Goal: Transaction & Acquisition: Obtain resource

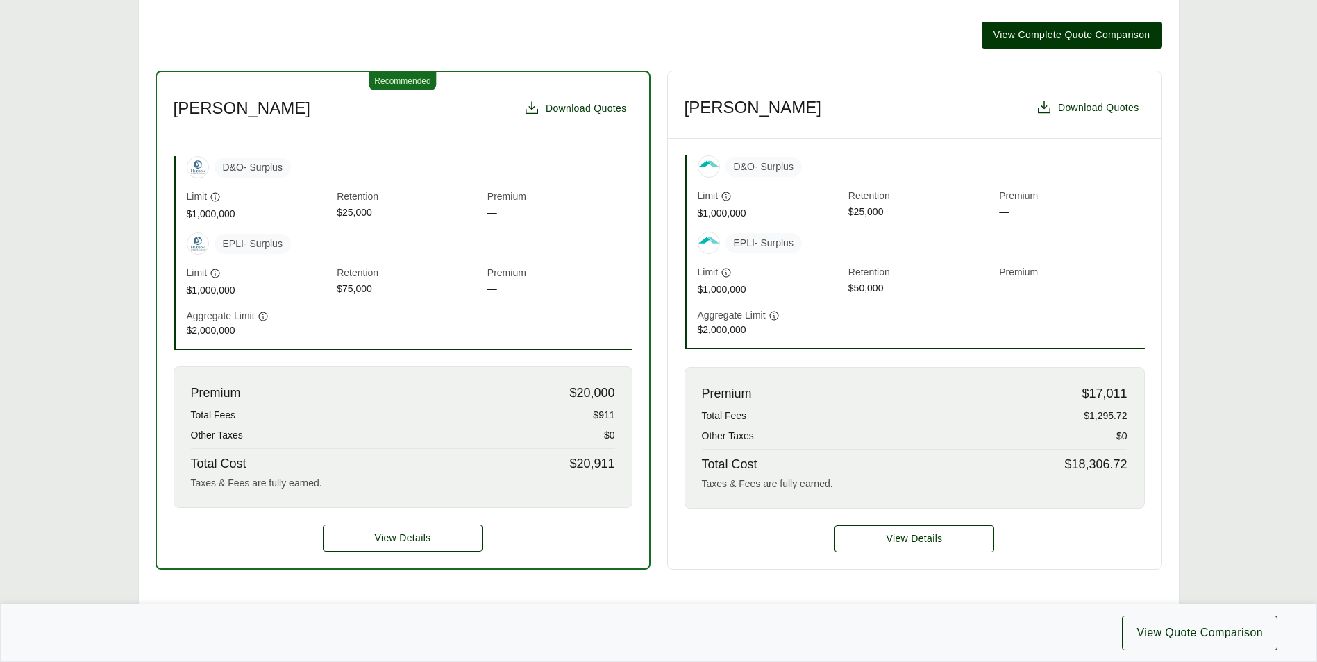
scroll to position [347, 0]
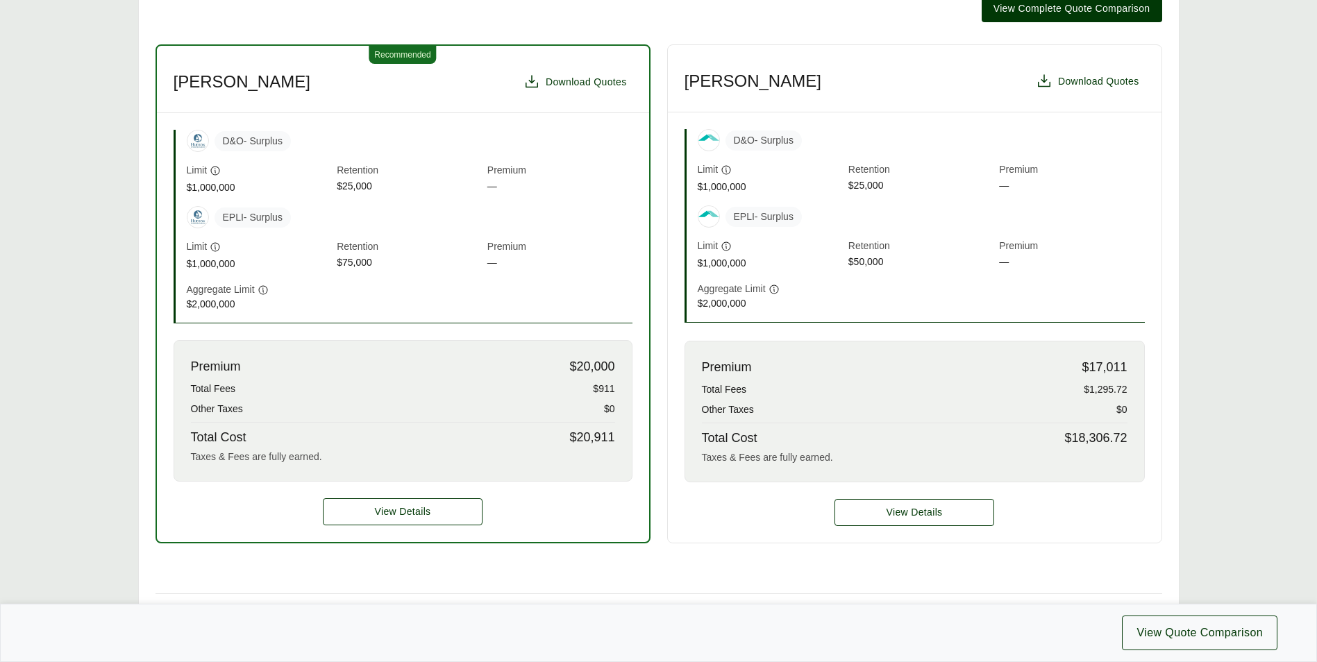
click at [444, 526] on div "View Details" at bounding box center [403, 512] width 492 height 60
click at [422, 510] on span "View Details" at bounding box center [403, 512] width 56 height 15
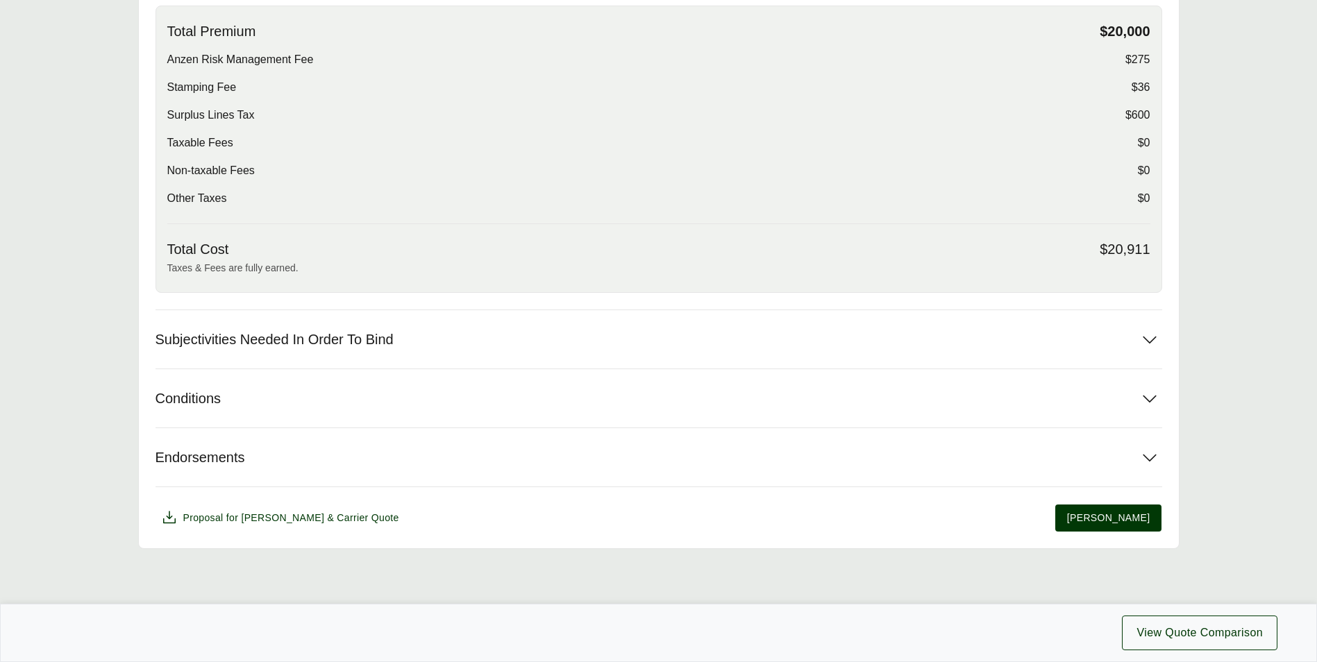
scroll to position [509, 0]
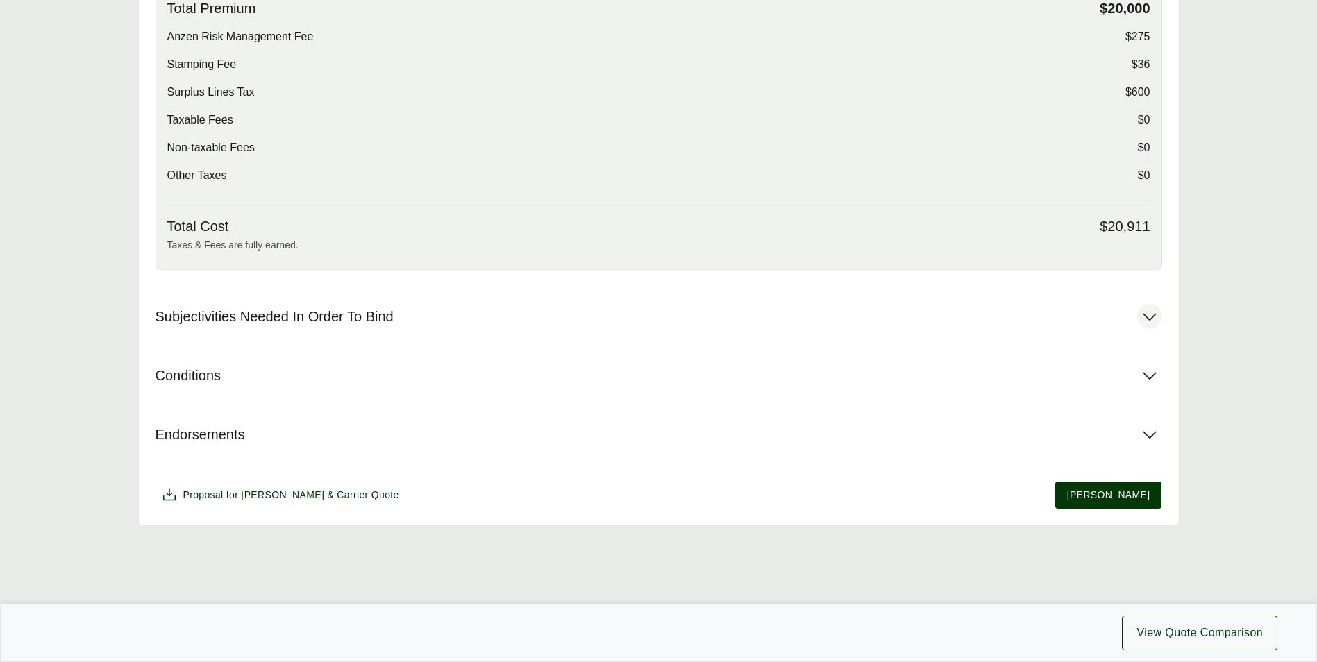
click at [270, 318] on span "Subjectivities Needed In Order To Bind" at bounding box center [275, 316] width 238 height 17
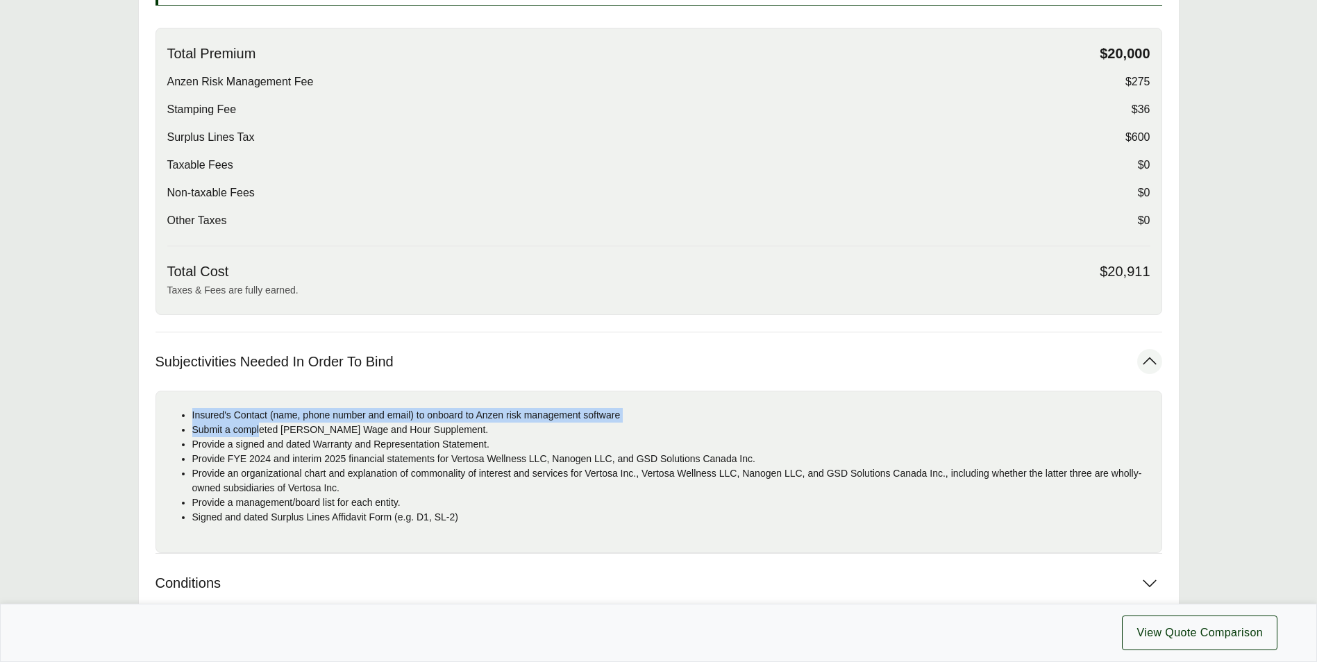
drag, startPoint x: 262, startPoint y: 385, endPoint x: 484, endPoint y: 408, distance: 222.7
click at [484, 408] on div "Insured's Contact (name, phone number and email) to onboard to Anzen risk manag…" at bounding box center [659, 472] width 1007 height 162
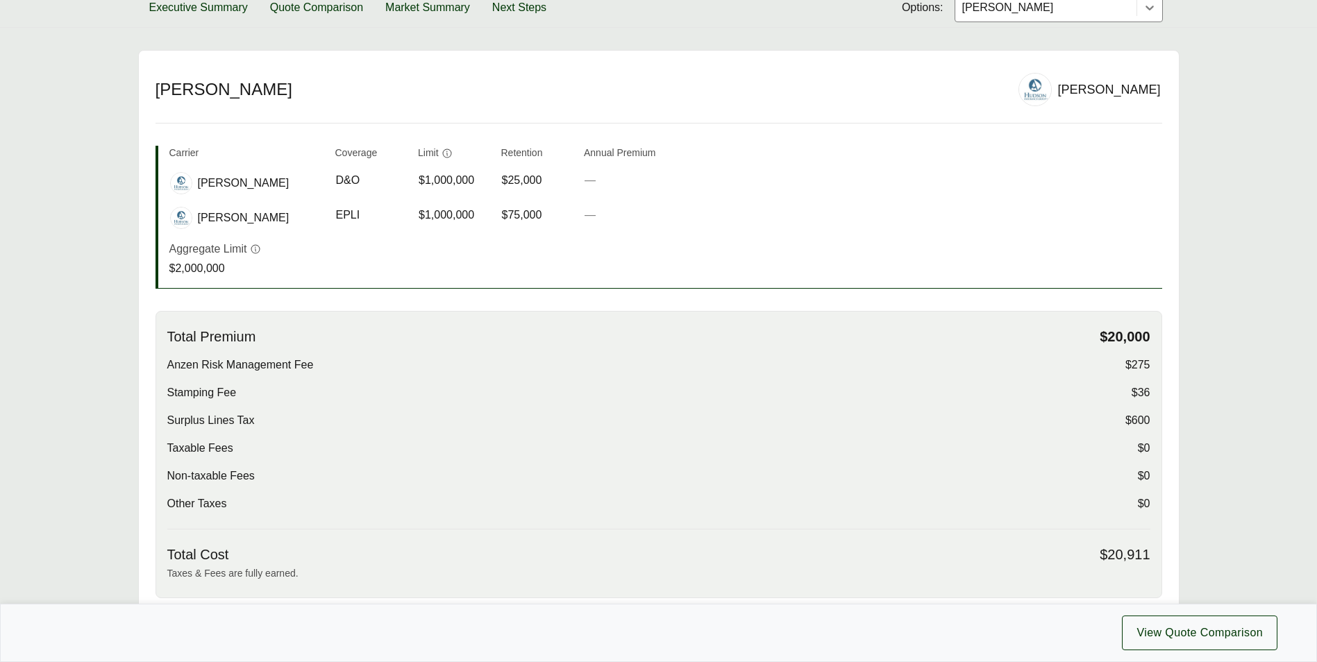
scroll to position [440, 0]
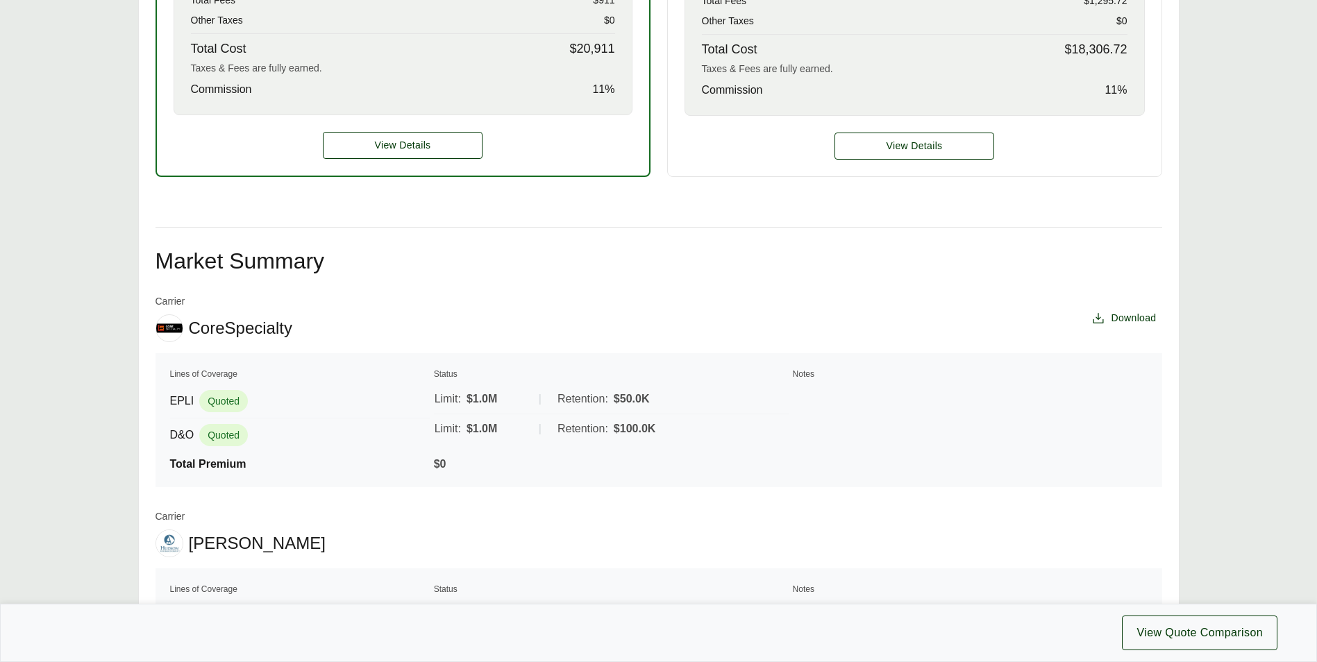
scroll to position [811, 0]
click at [422, 151] on span "View Details" at bounding box center [403, 146] width 56 height 15
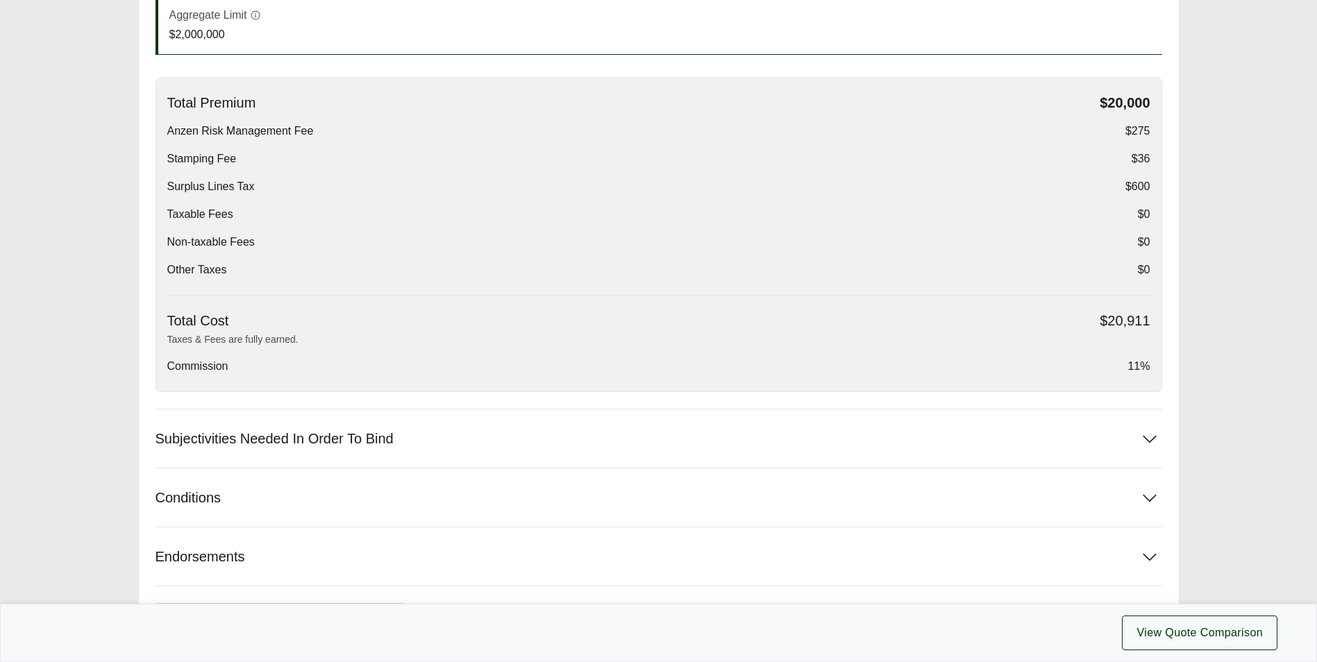
scroll to position [486, 0]
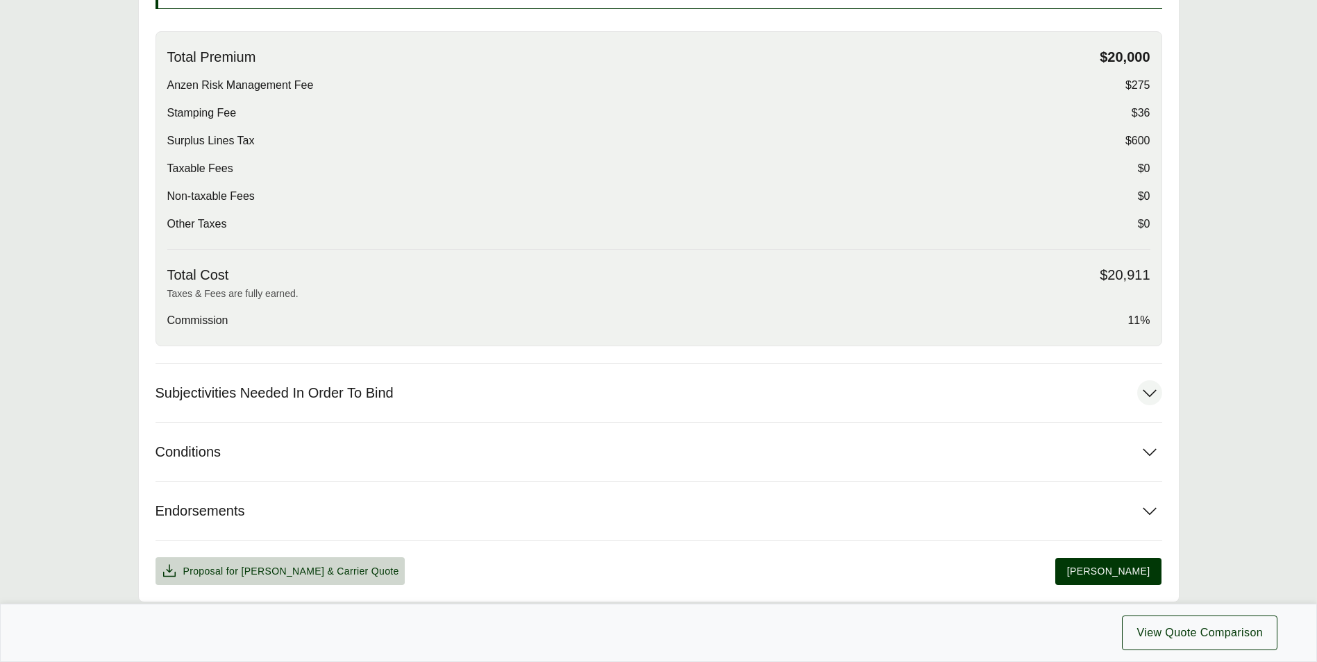
click at [248, 388] on span "Subjectivities Needed In Order To Bind" at bounding box center [275, 393] width 238 height 17
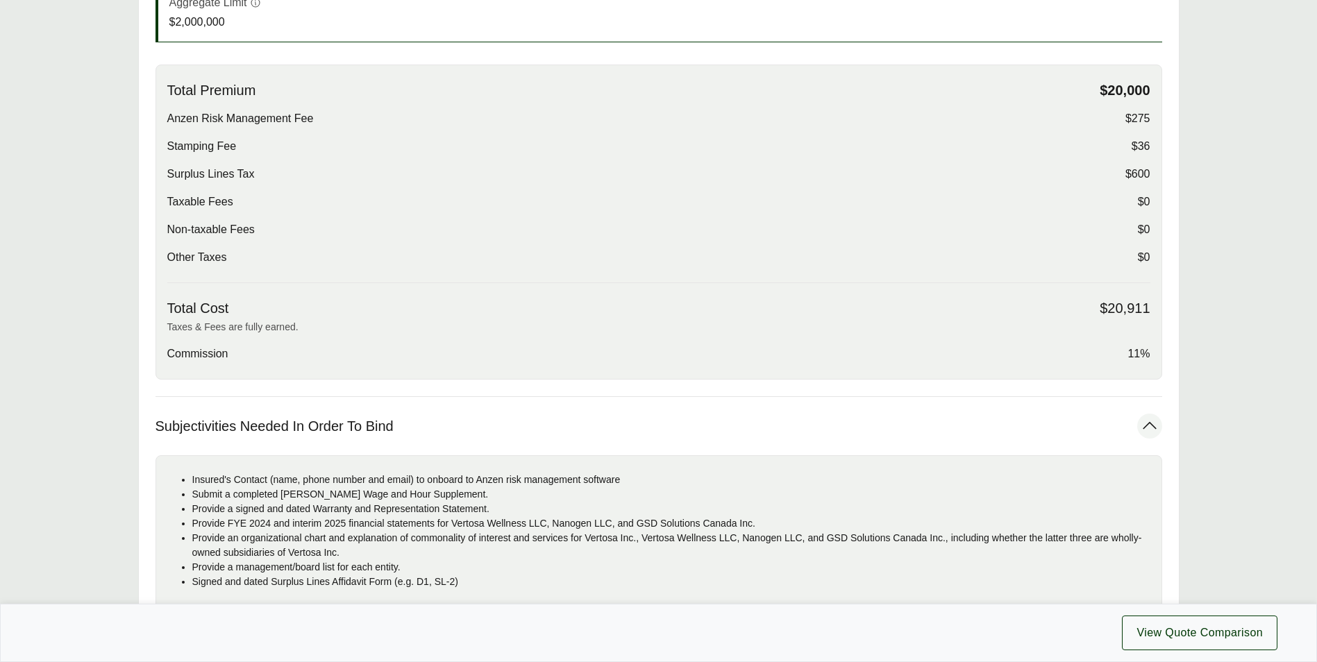
click at [248, 388] on div "Options: Hudson Hudson Hudson Carrier Coverage Limit Retention Annual Premium C…" at bounding box center [659, 303] width 1007 height 955
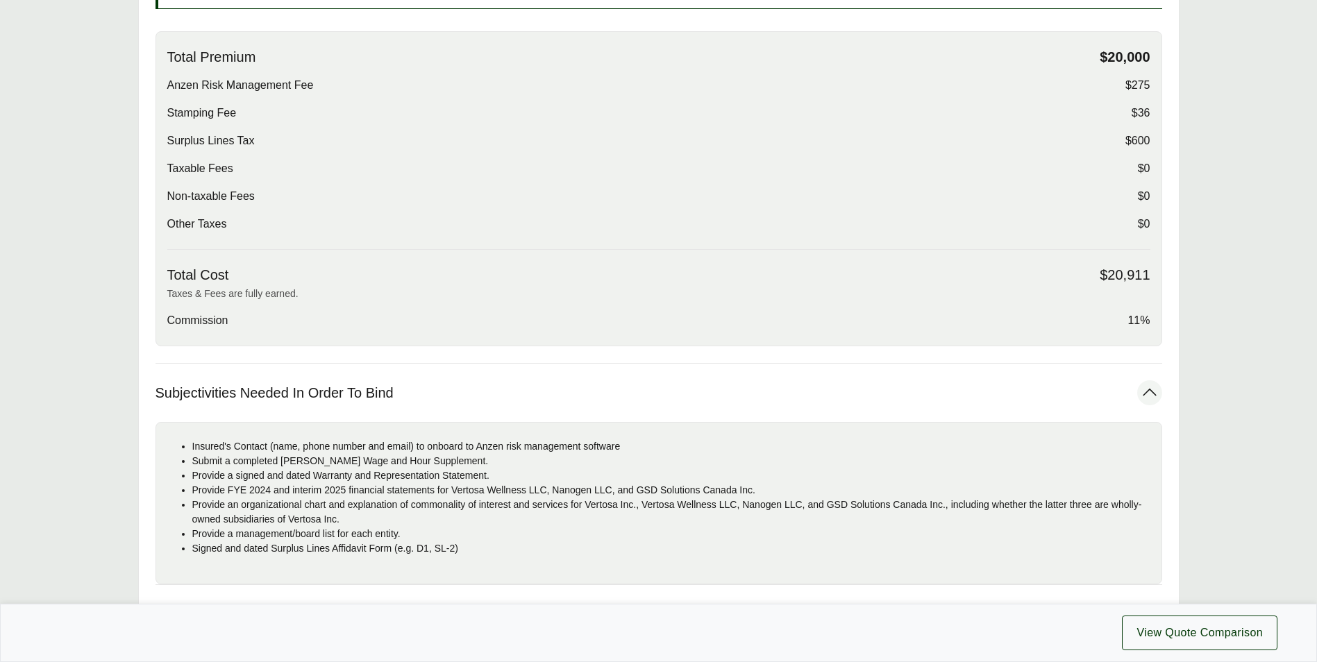
click at [248, 388] on span "Subjectivities Needed In Order To Bind" at bounding box center [275, 393] width 238 height 17
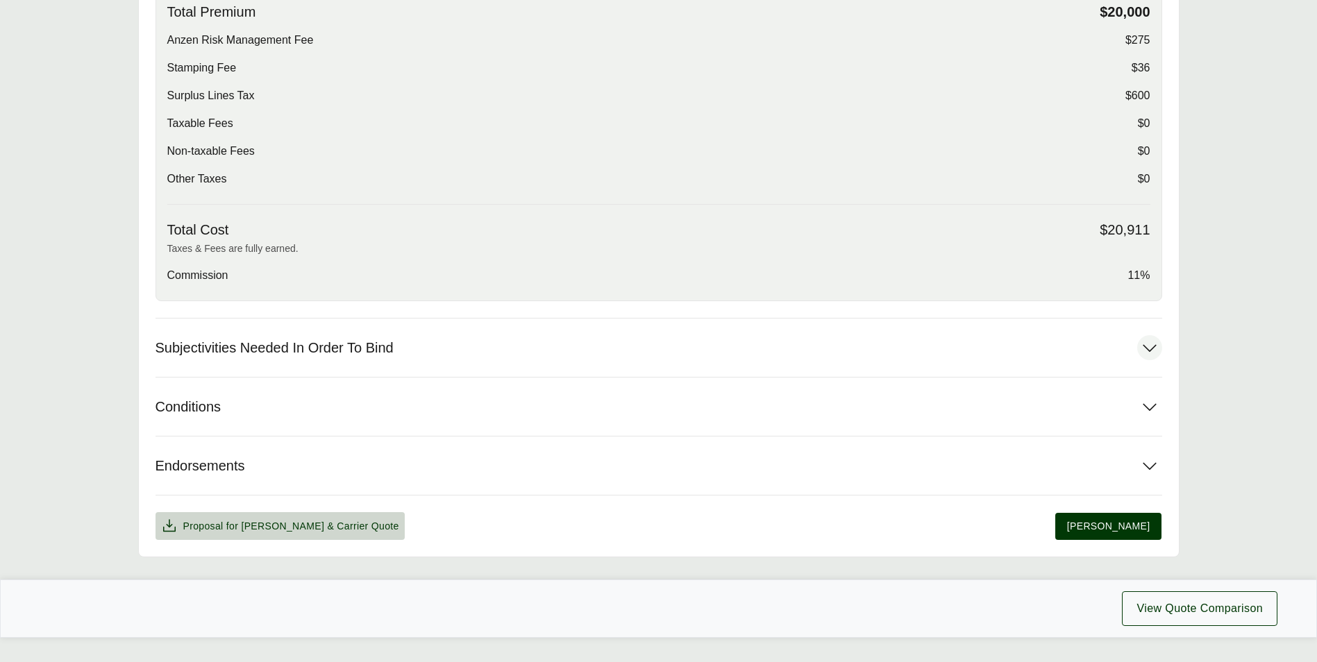
scroll to position [555, 0]
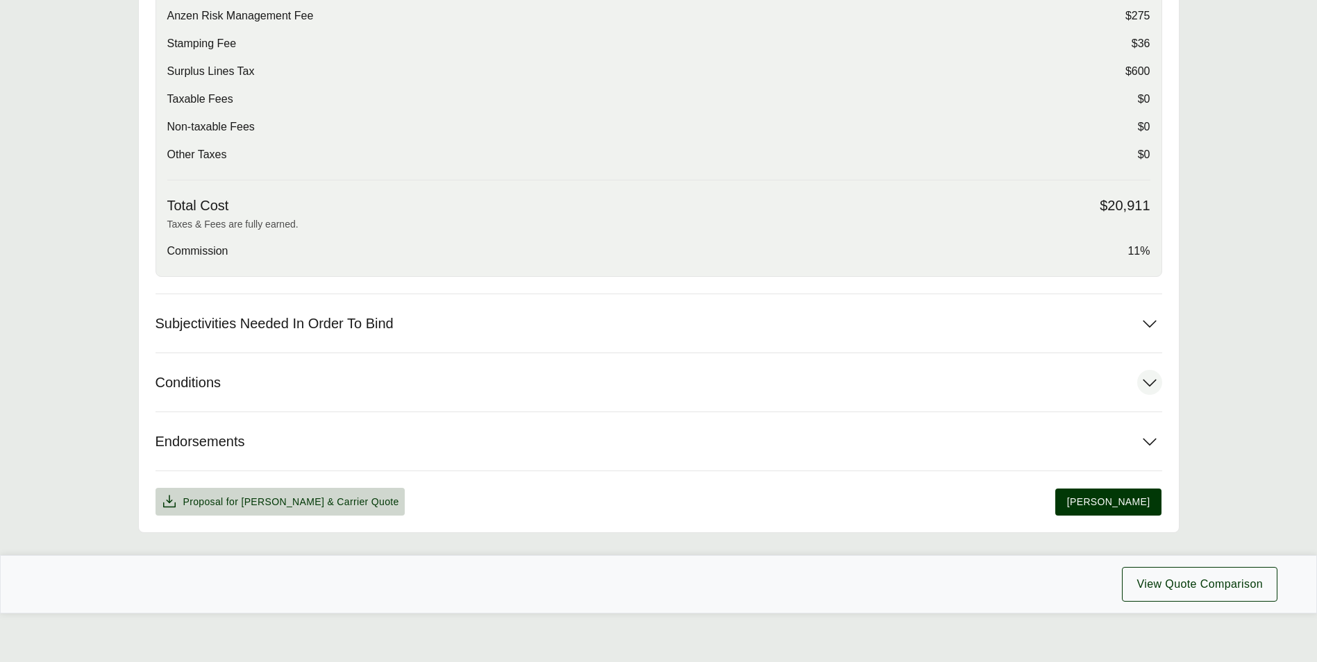
click at [237, 375] on button "Conditions" at bounding box center [659, 382] width 1007 height 58
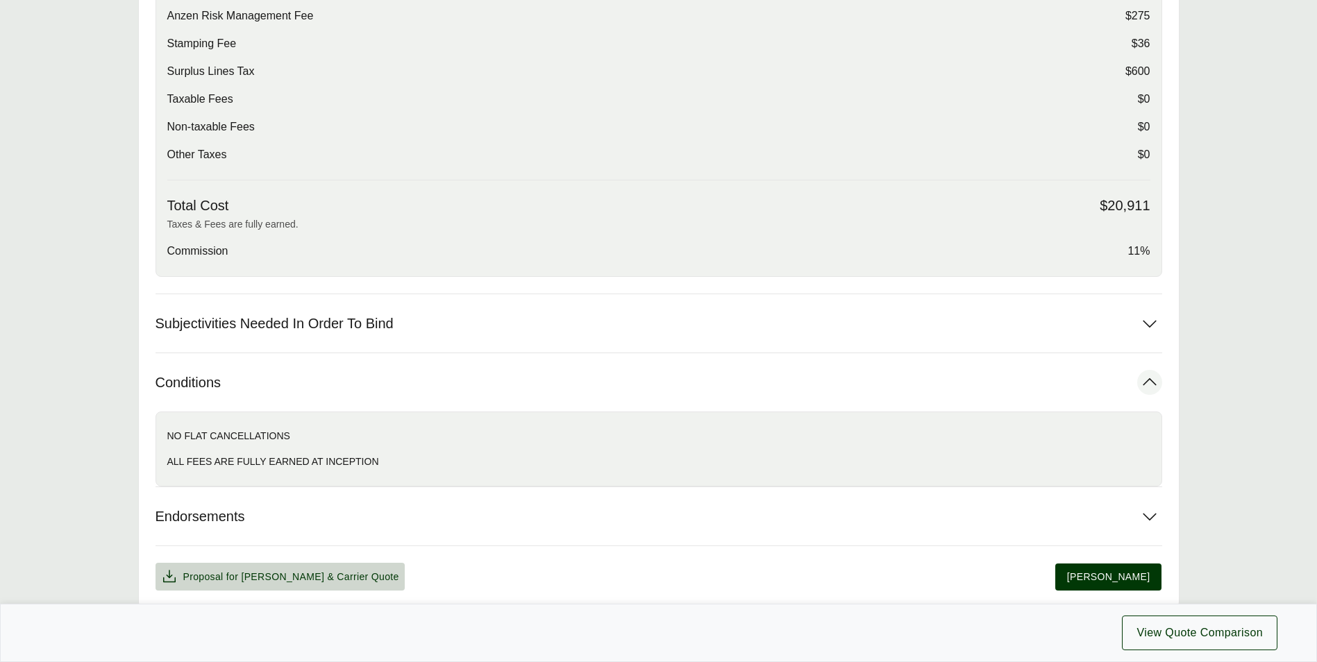
click at [236, 376] on button "Conditions" at bounding box center [659, 382] width 1007 height 58
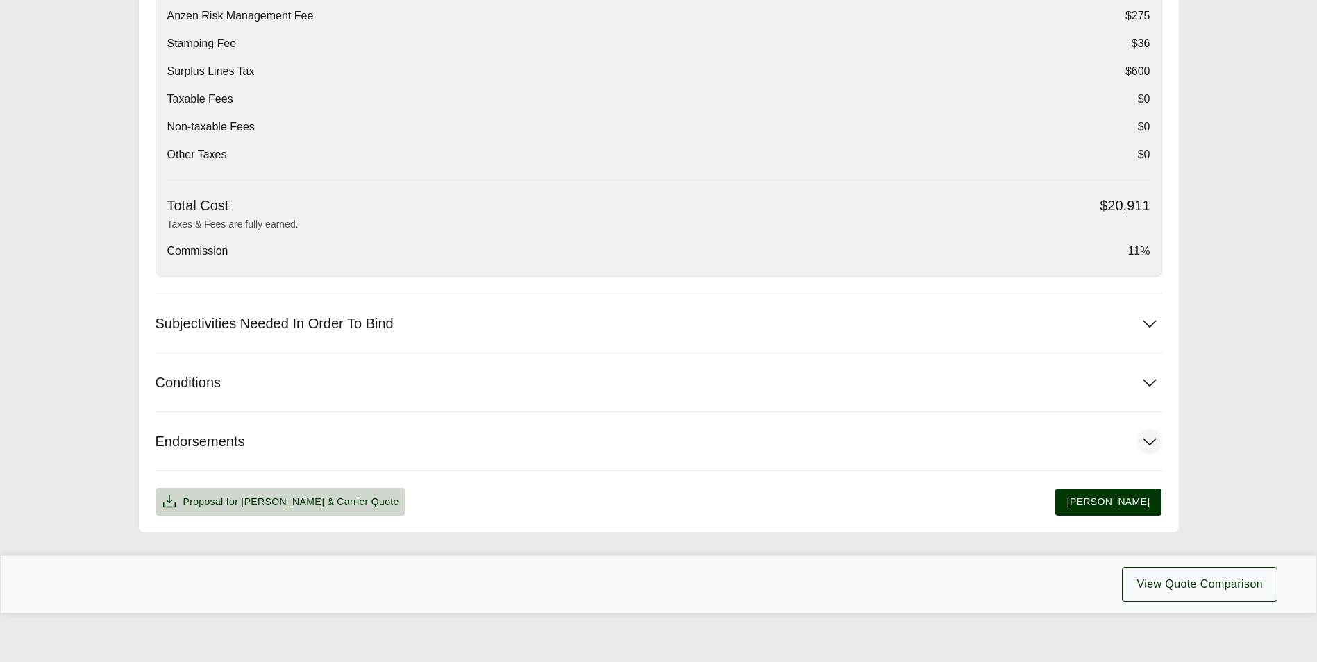
click at [247, 438] on button "Endorsements" at bounding box center [659, 441] width 1007 height 58
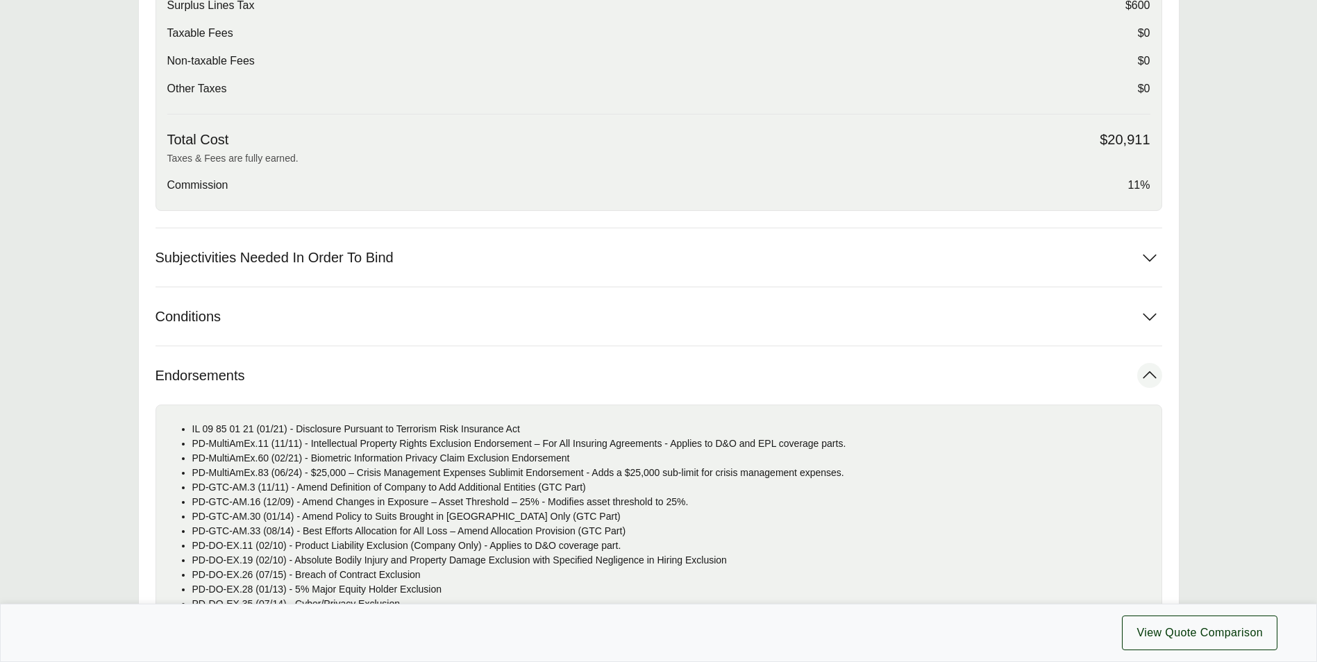
scroll to position [914, 0]
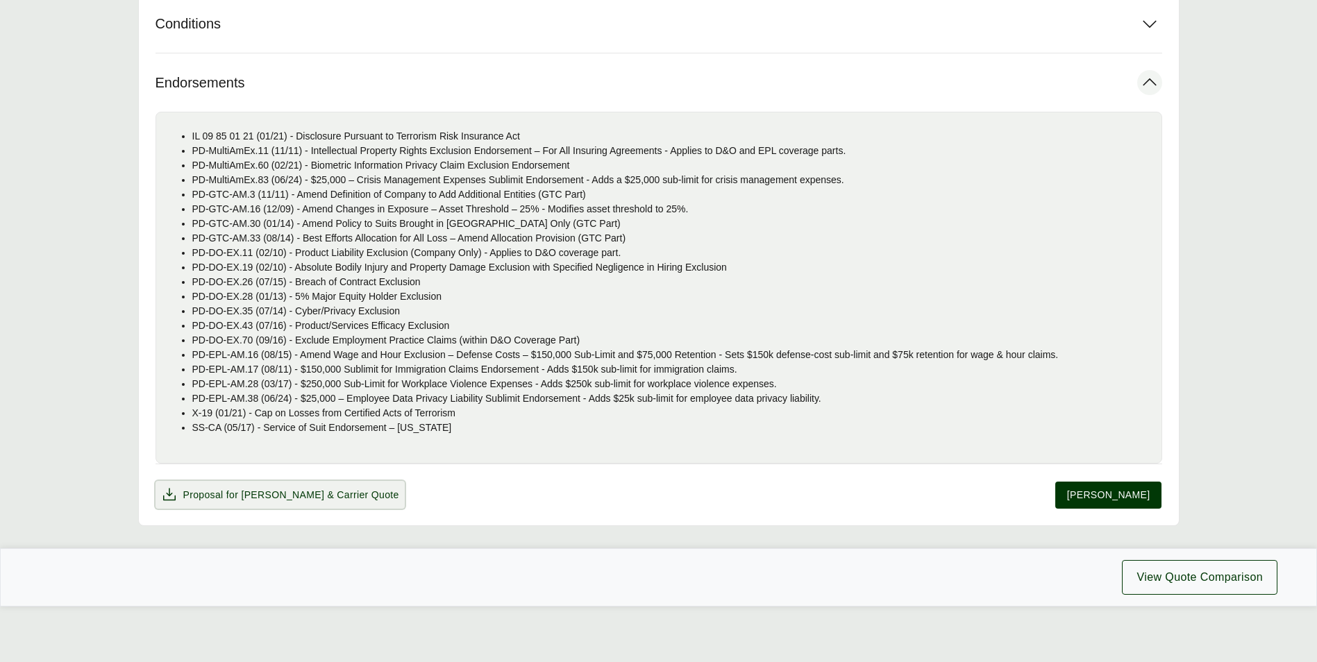
click at [254, 486] on button "Proposal for Hudson & Carrier Quote" at bounding box center [280, 495] width 249 height 28
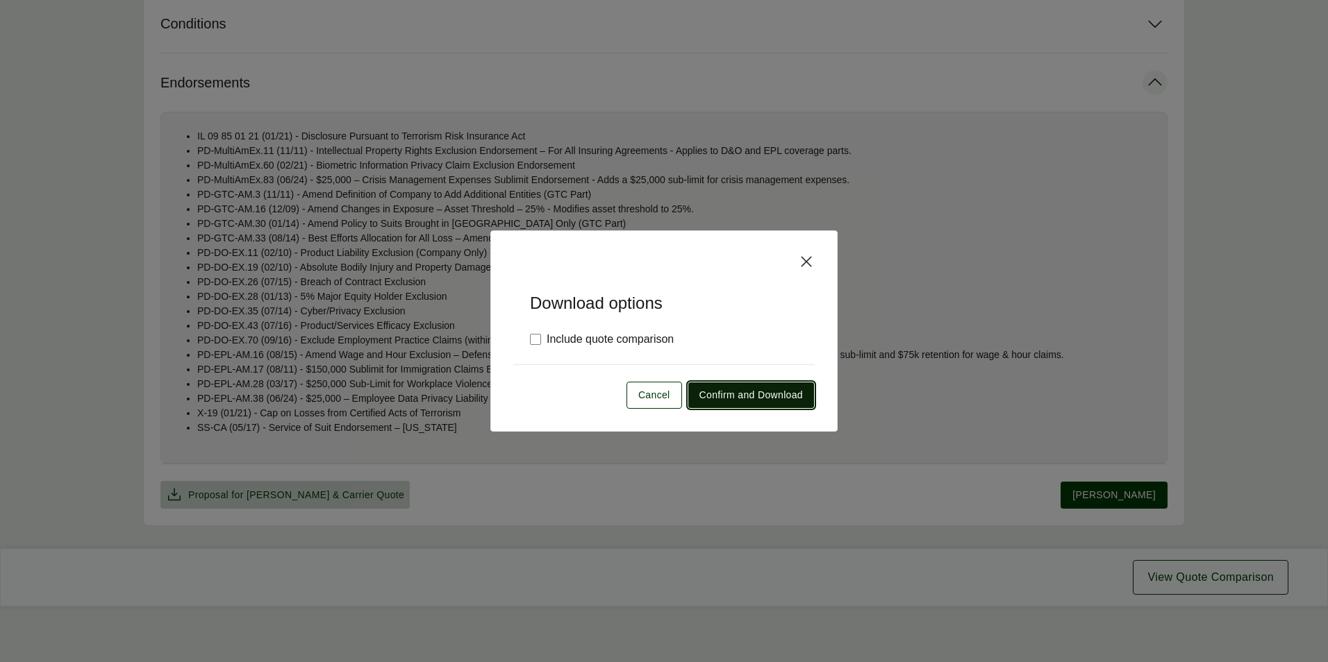
click at [794, 406] on button "Confirm and Download" at bounding box center [750, 395] width 127 height 27
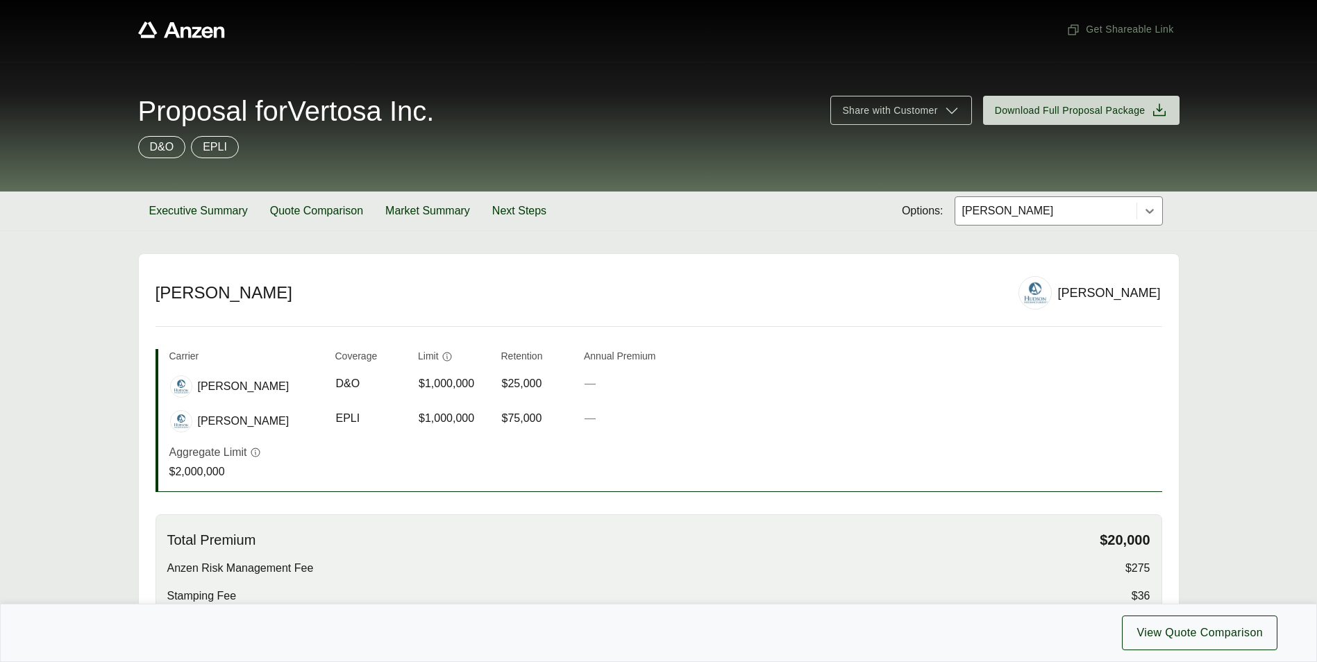
scroll to position [0, 0]
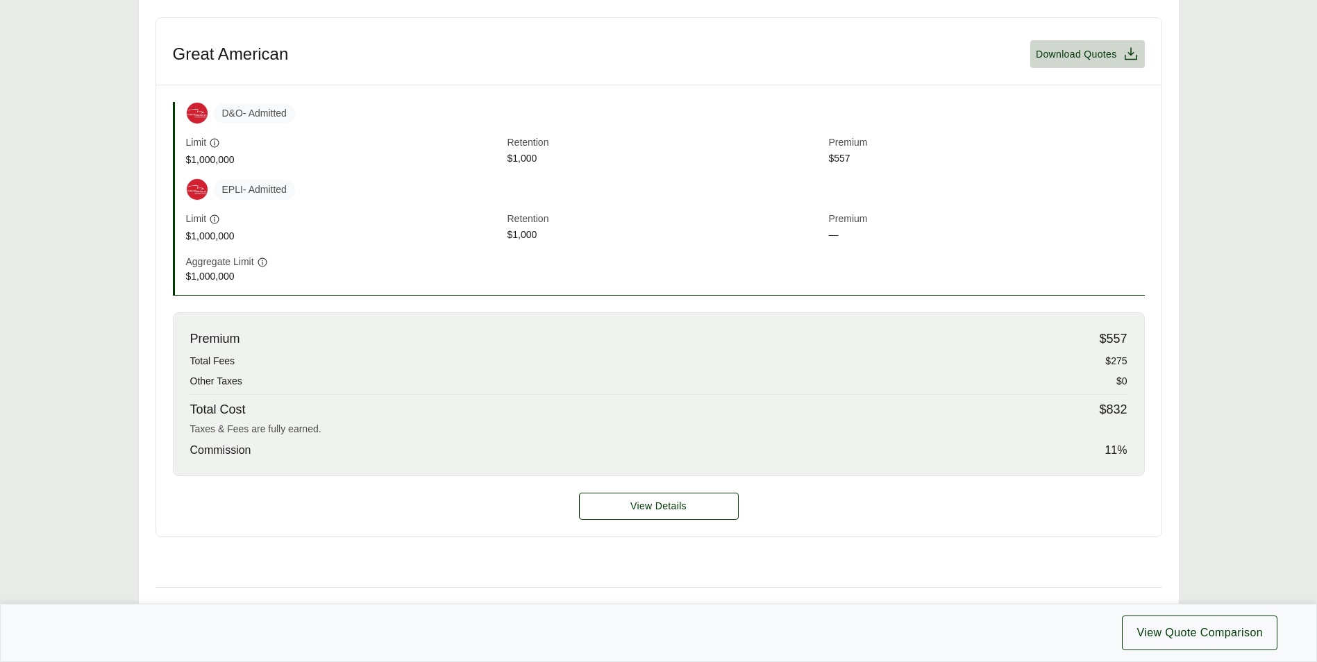
scroll to position [559, 0]
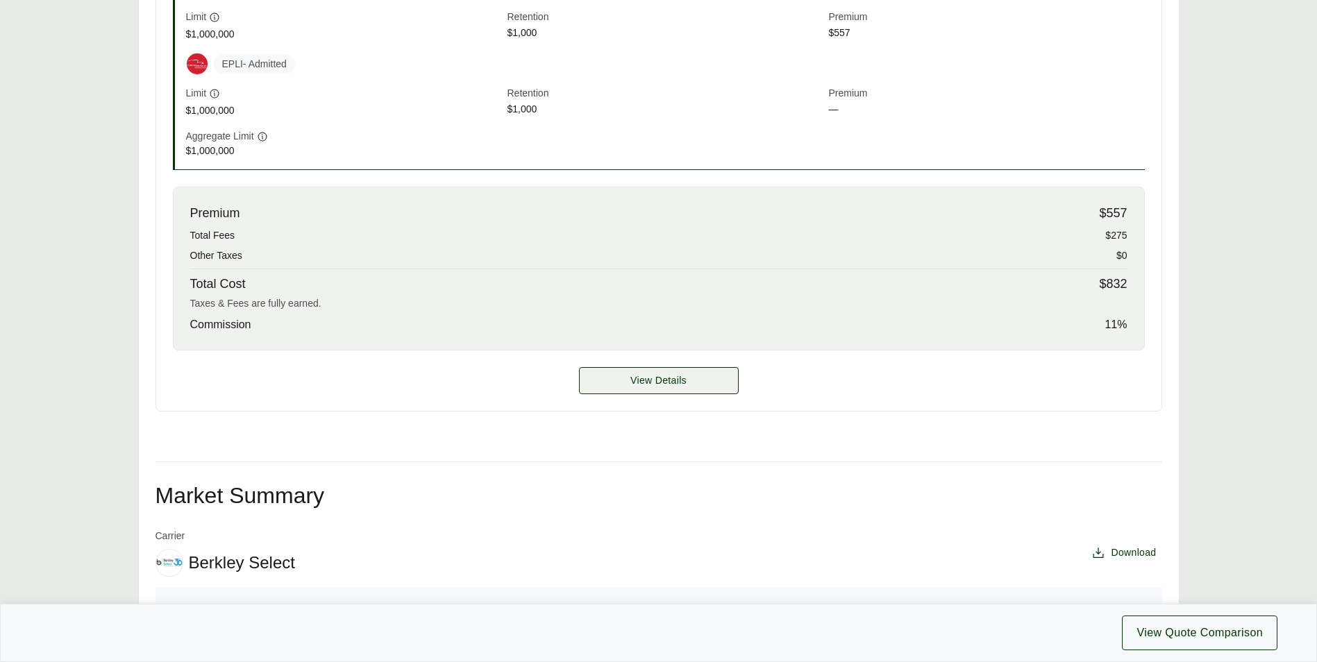
click at [647, 382] on span "View Details" at bounding box center [658, 381] width 56 height 15
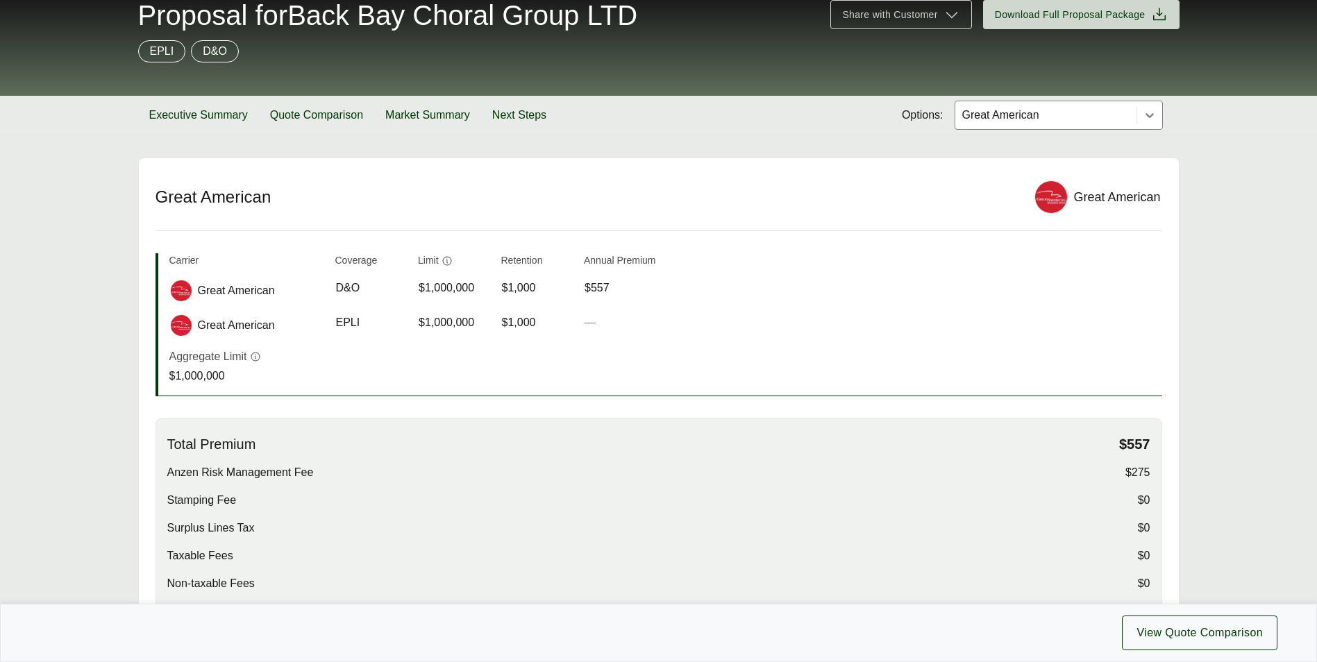
scroll to position [69, 0]
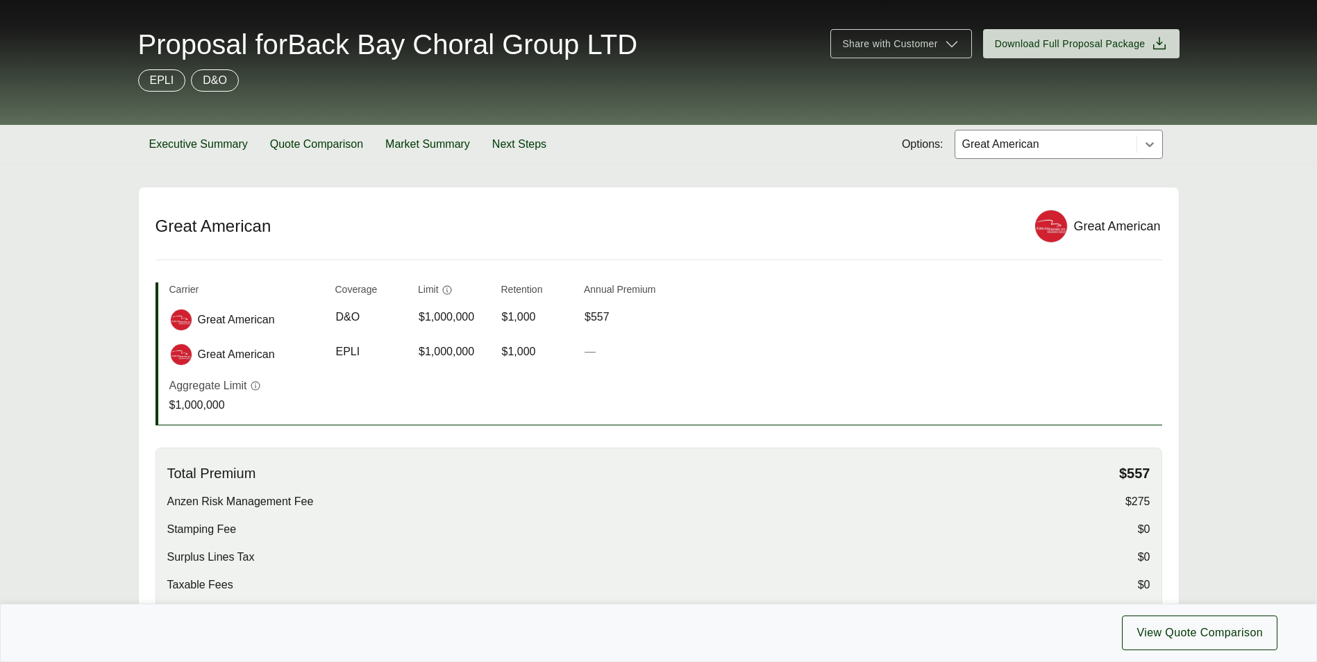
click at [1060, 144] on div at bounding box center [1046, 144] width 170 height 17
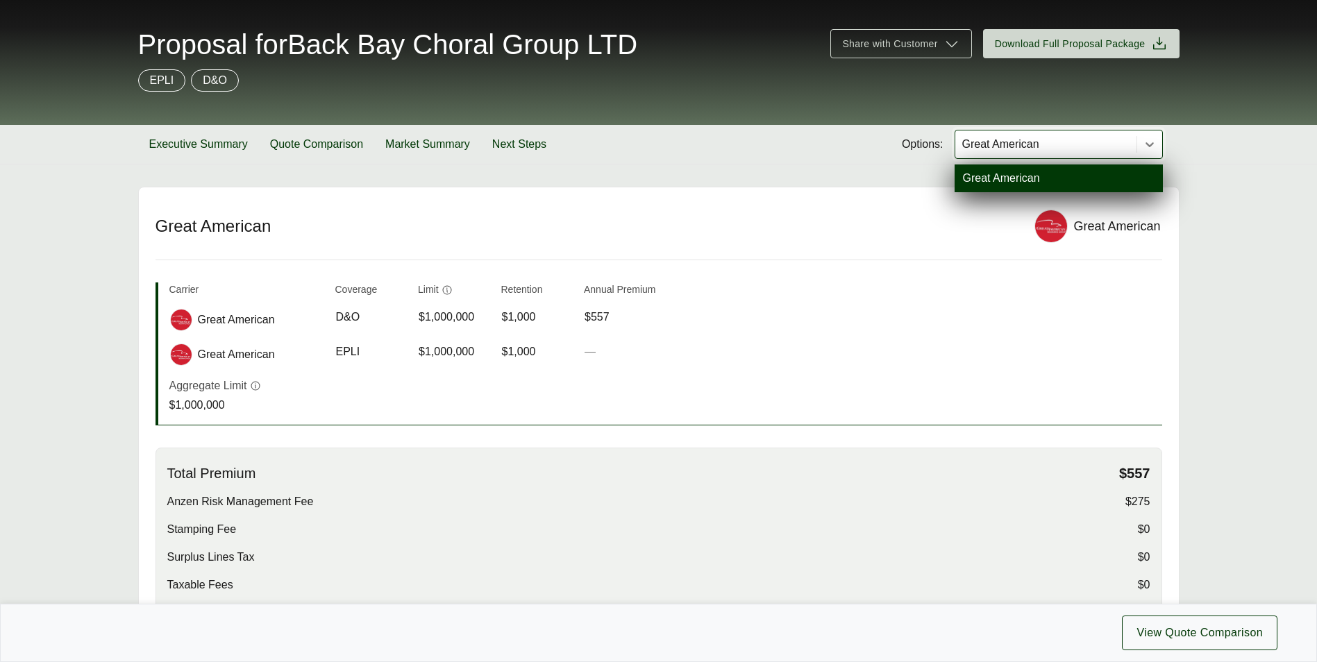
click at [1045, 170] on div "Great American" at bounding box center [1059, 179] width 208 height 28
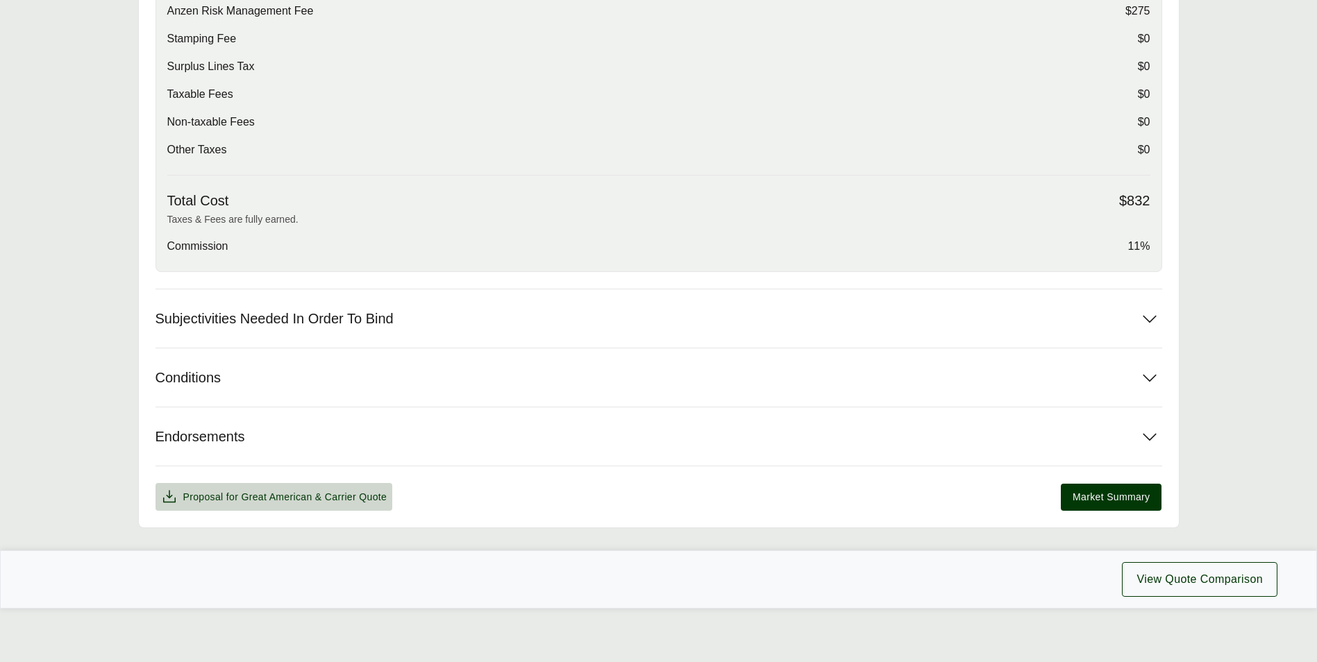
scroll to position [562, 0]
click at [326, 492] on span "& Carrier Quote" at bounding box center [351, 495] width 72 height 11
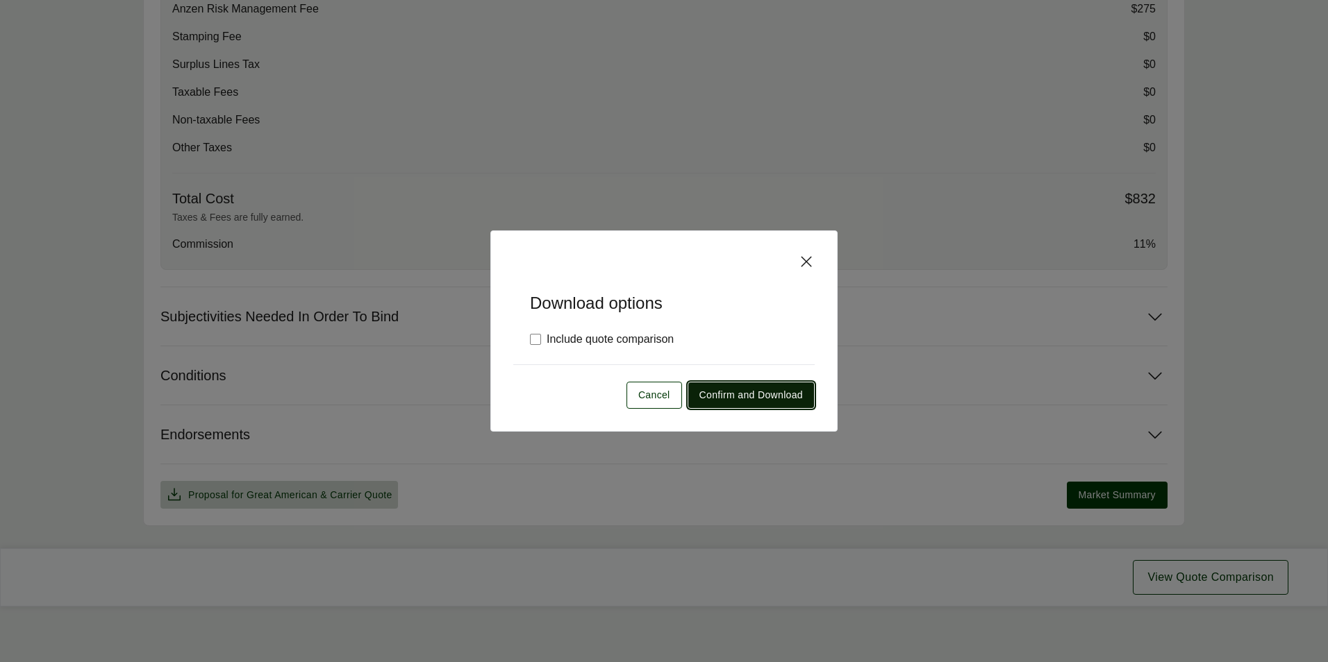
click at [744, 396] on span "Confirm and Download" at bounding box center [750, 395] width 103 height 15
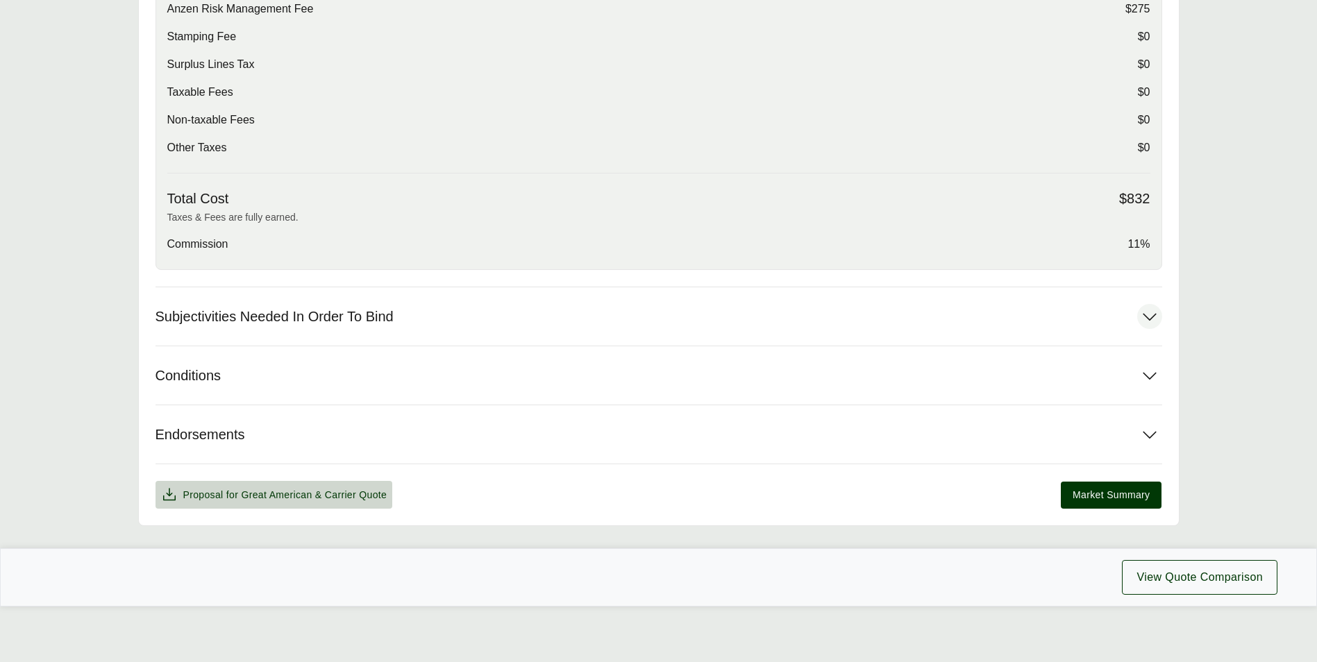
click at [437, 308] on button "Subjectivities Needed In Order To Bind" at bounding box center [659, 316] width 1007 height 58
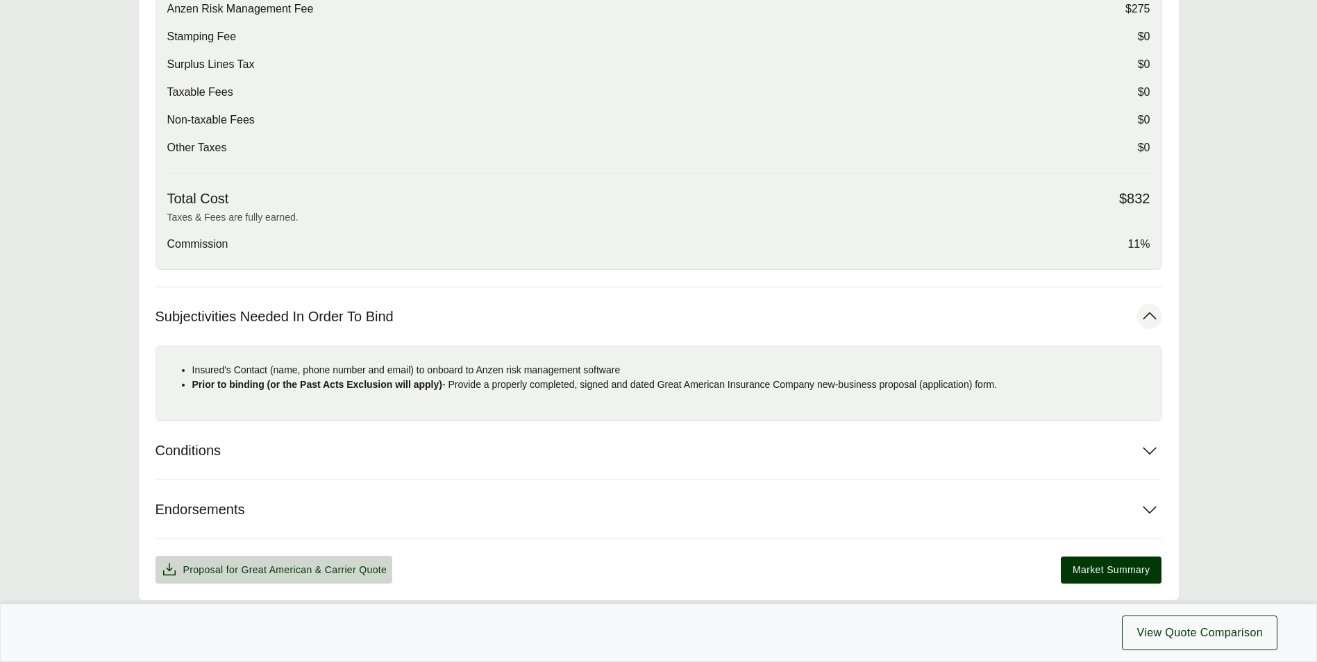
scroll to position [0, 0]
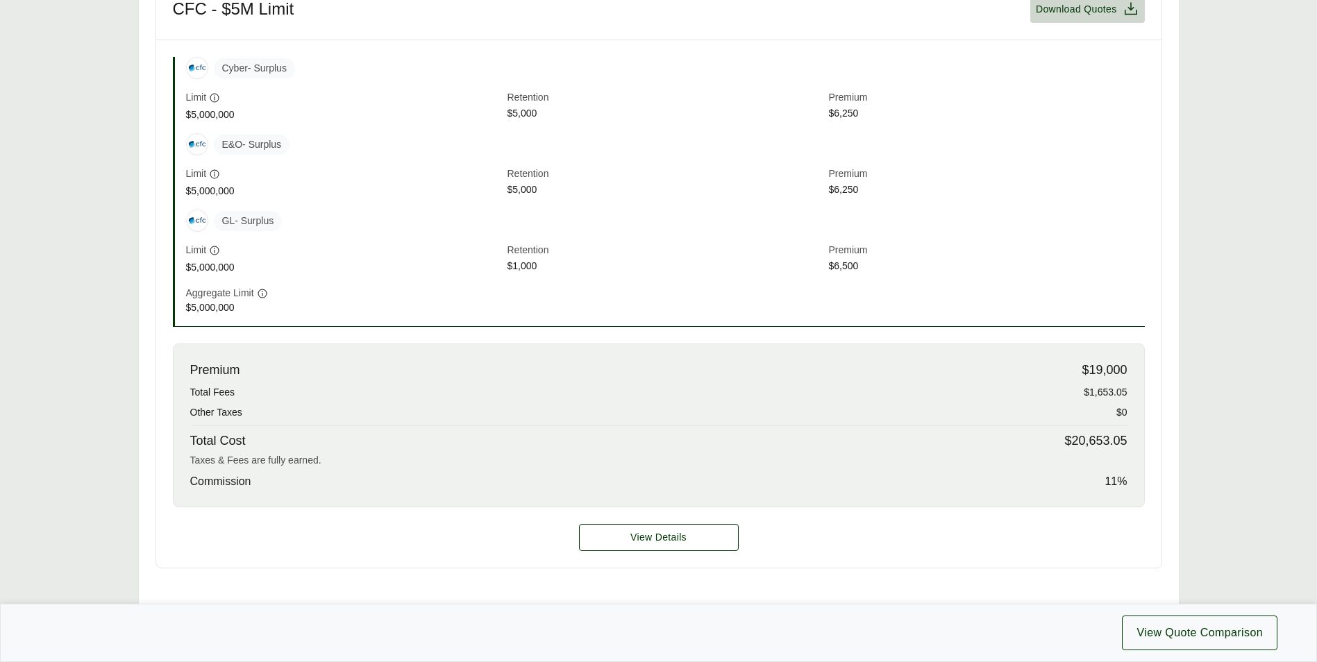
scroll to position [555, 0]
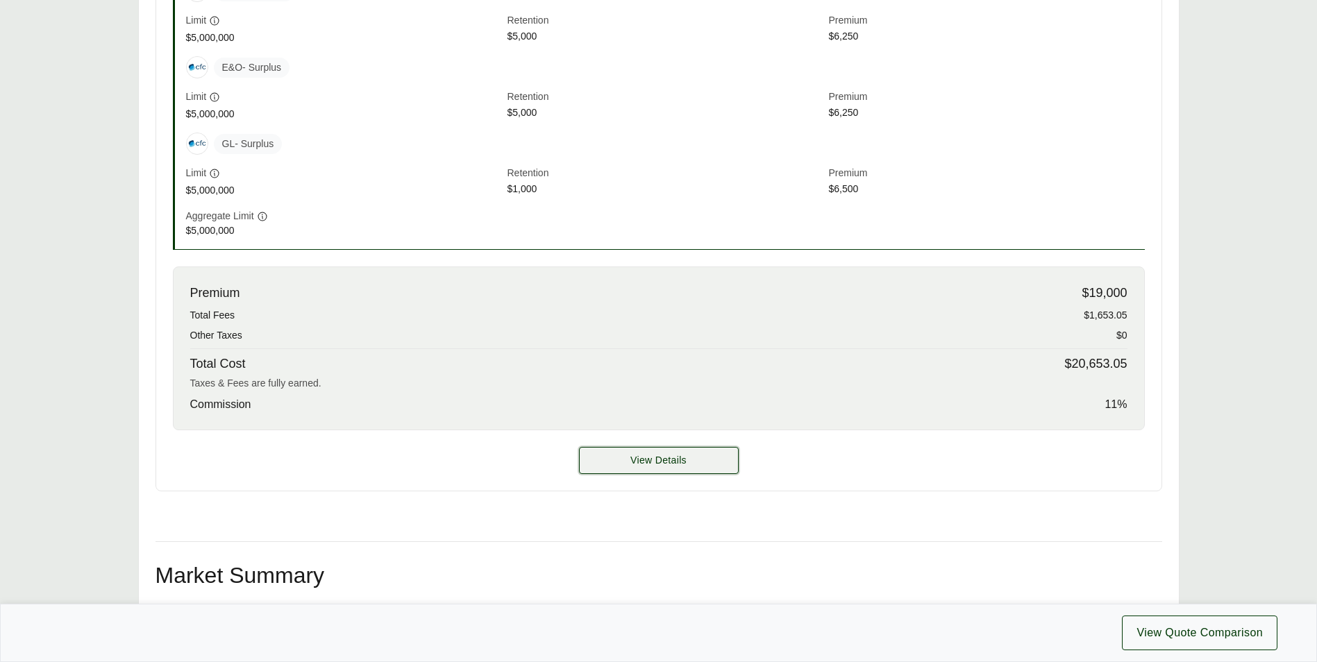
click at [687, 453] on button "View Details" at bounding box center [659, 460] width 160 height 27
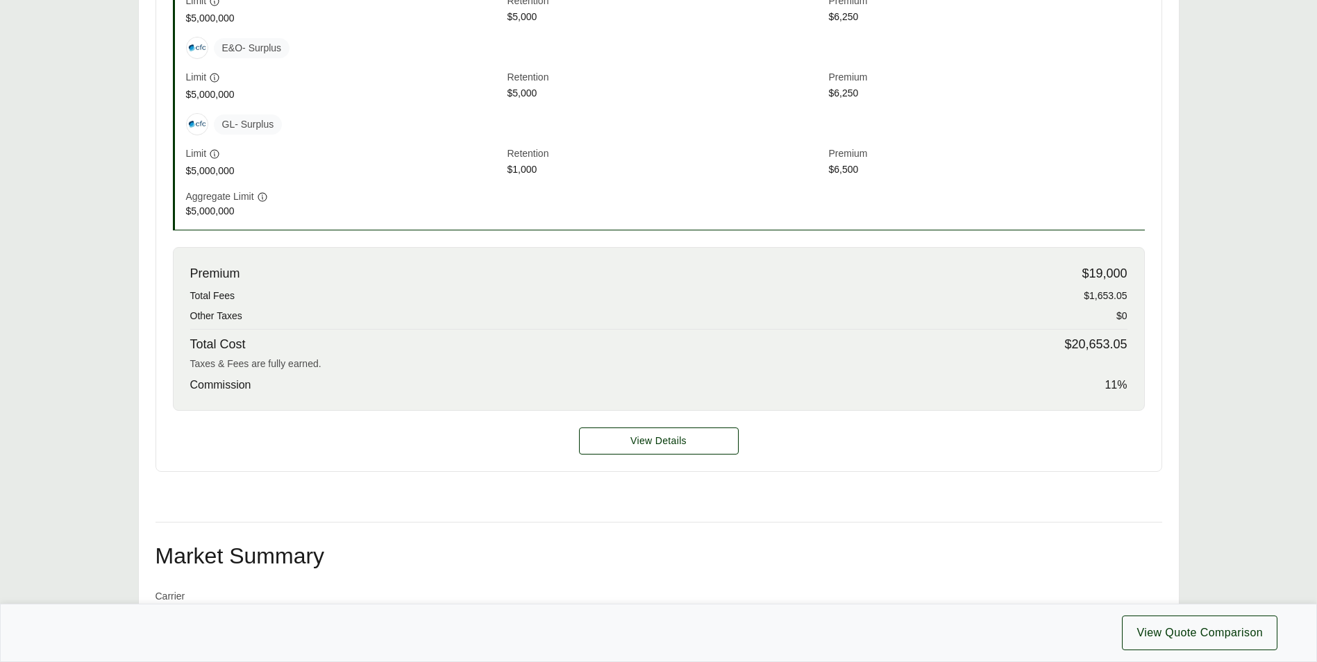
scroll to position [781, 0]
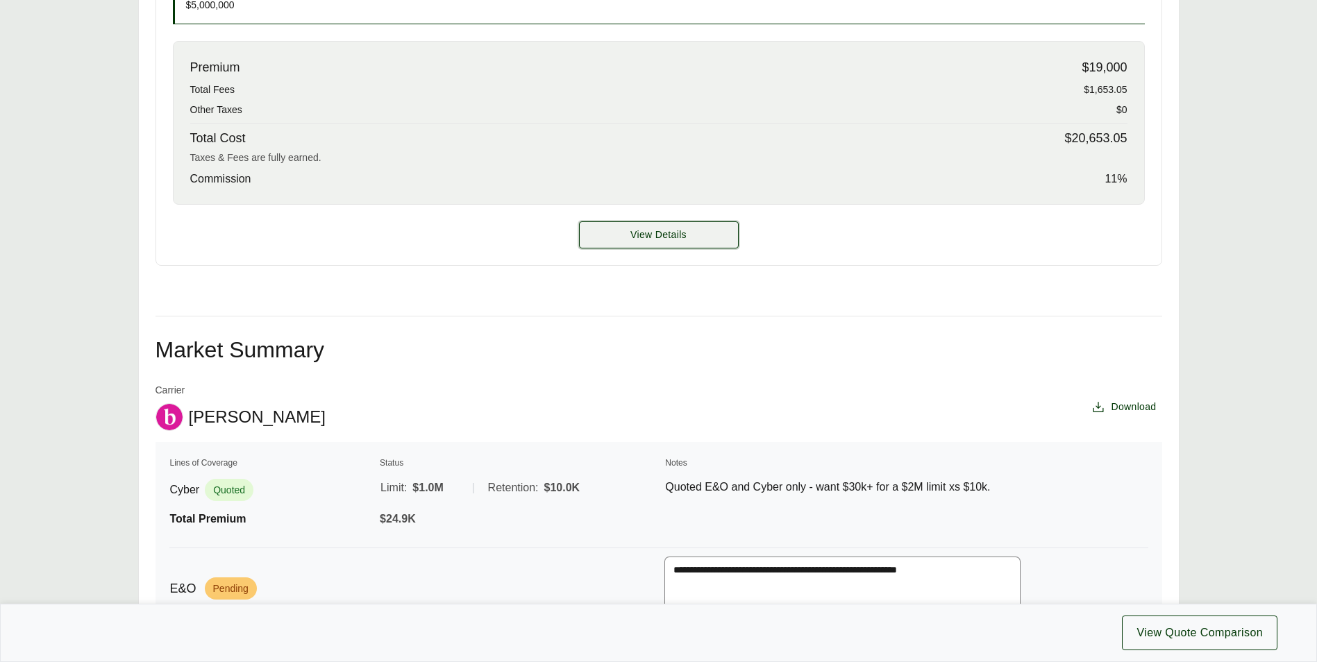
click at [671, 243] on button "View Details" at bounding box center [659, 235] width 160 height 27
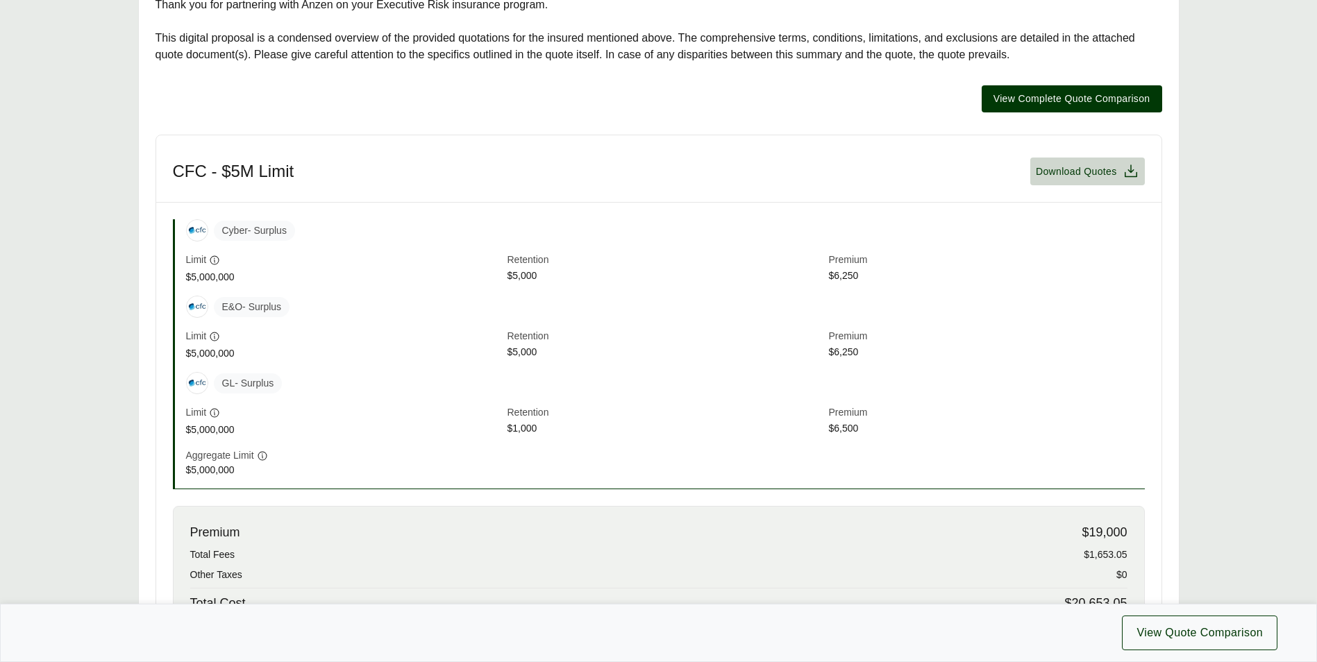
scroll to position [573, 0]
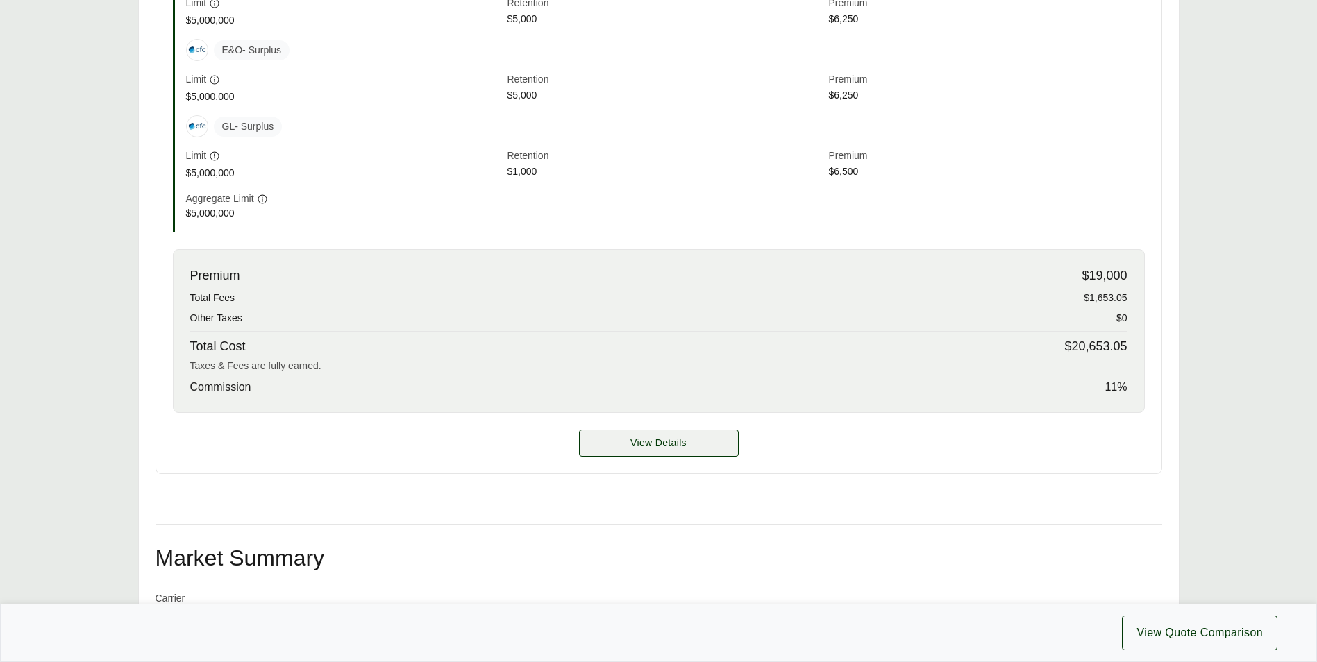
click at [647, 449] on span "View Details" at bounding box center [658, 443] width 56 height 15
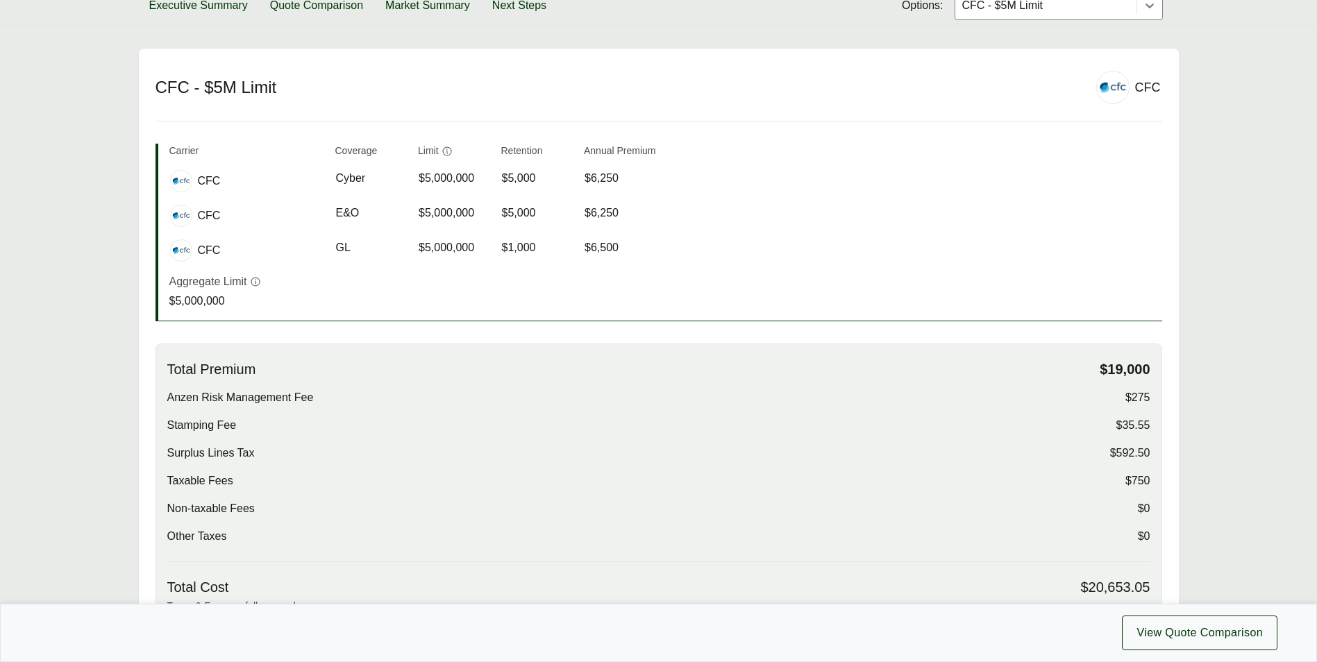
scroll to position [597, 0]
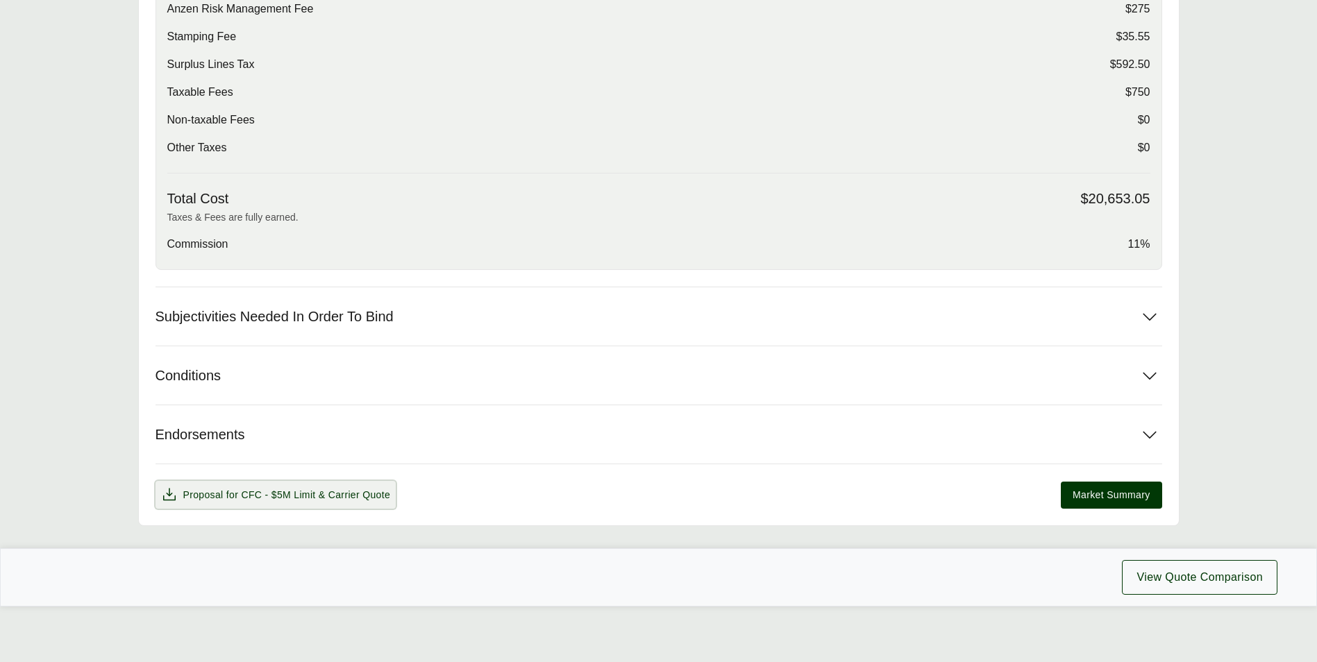
click at [324, 490] on span "& Carrier Quote" at bounding box center [355, 495] width 72 height 11
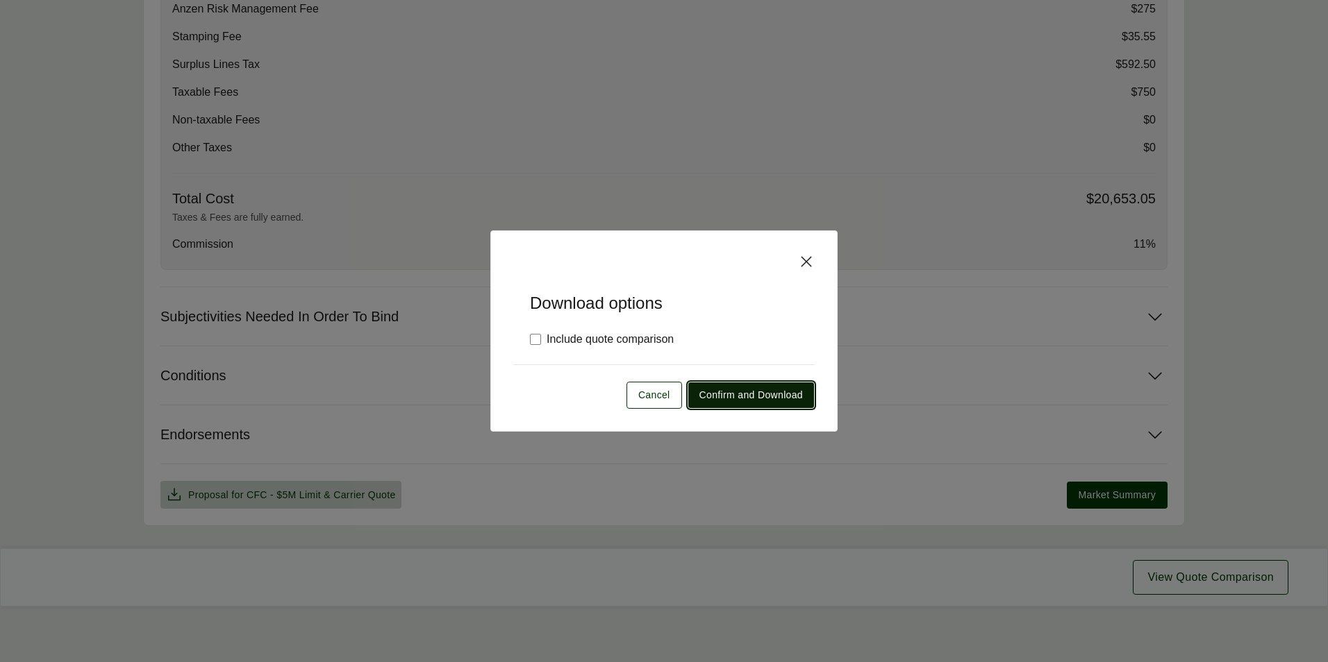
click at [707, 386] on button "Confirm and Download" at bounding box center [750, 395] width 127 height 27
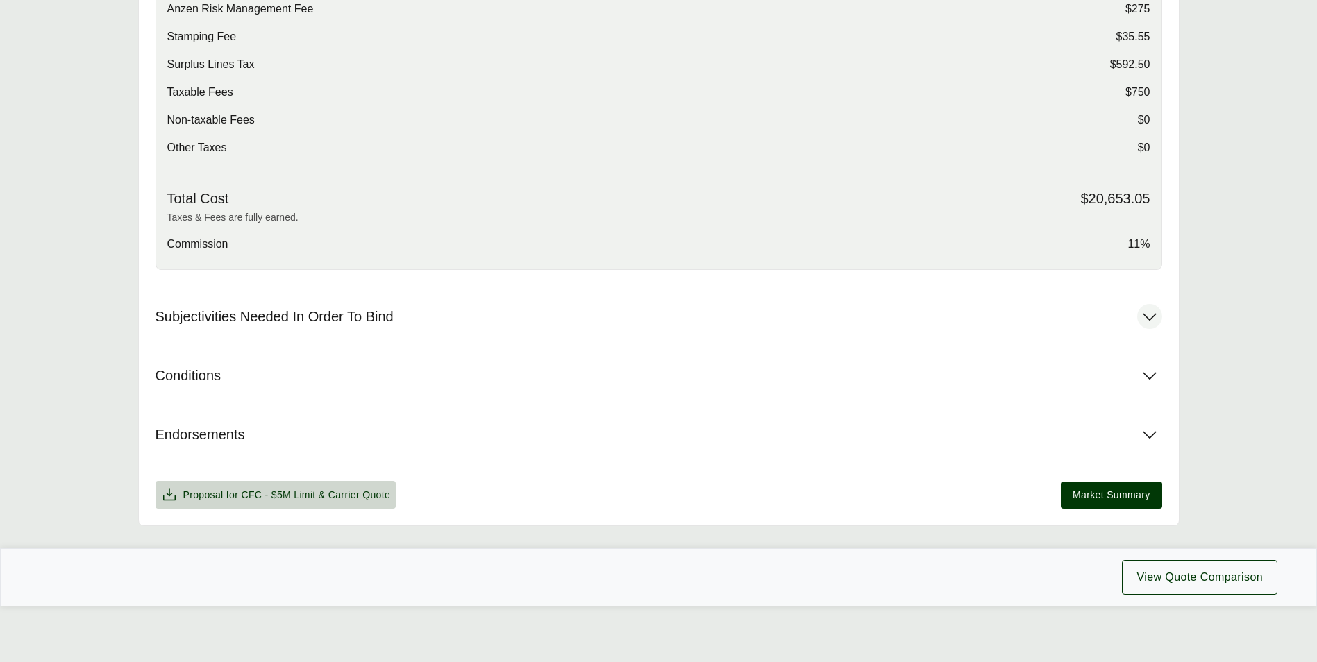
click at [324, 321] on span "Subjectivities Needed In Order To Bind" at bounding box center [275, 316] width 238 height 17
